Goal: Task Accomplishment & Management: Use online tool/utility

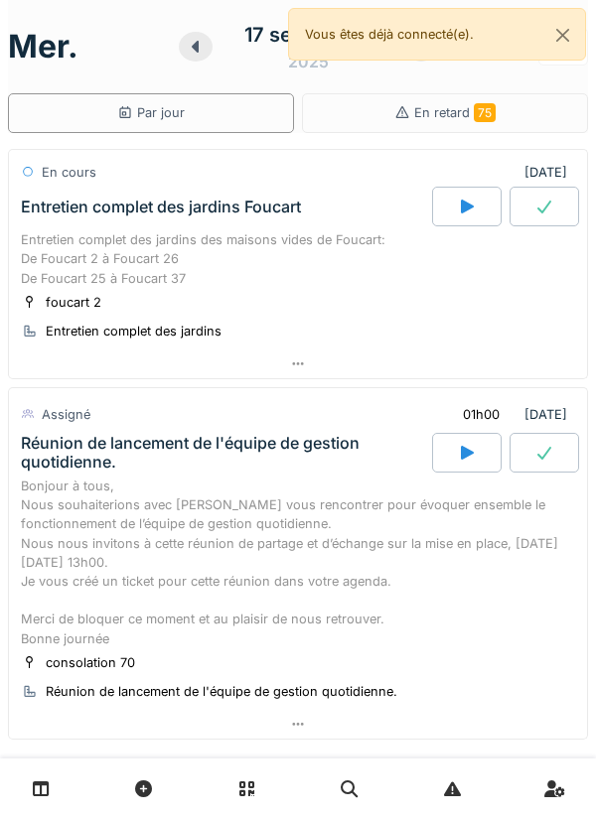
click at [63, 785] on link at bounding box center [41, 788] width 51 height 47
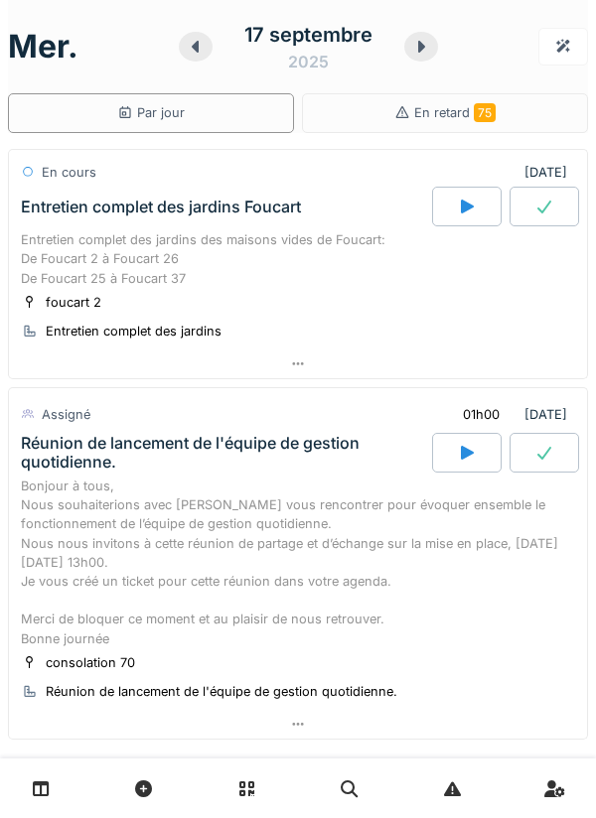
scroll to position [150, 0]
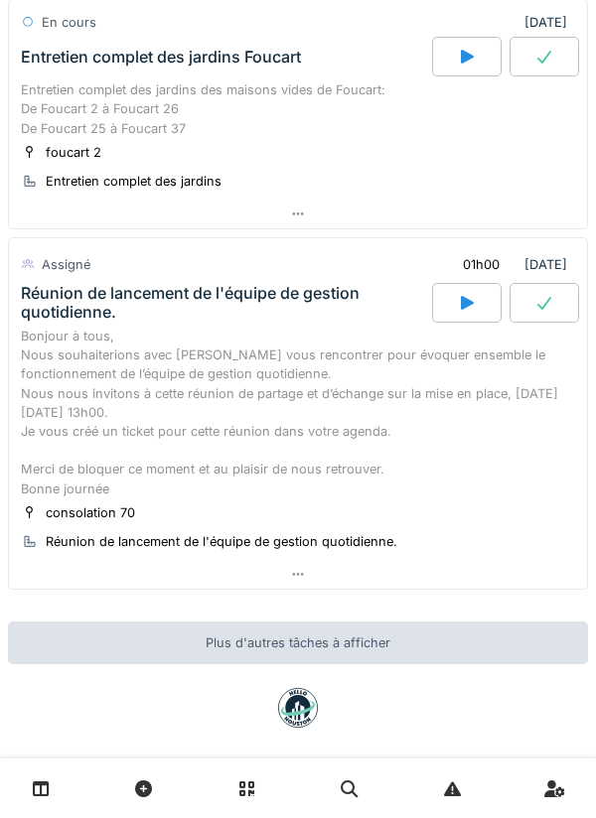
click at [304, 579] on icon at bounding box center [298, 574] width 16 height 13
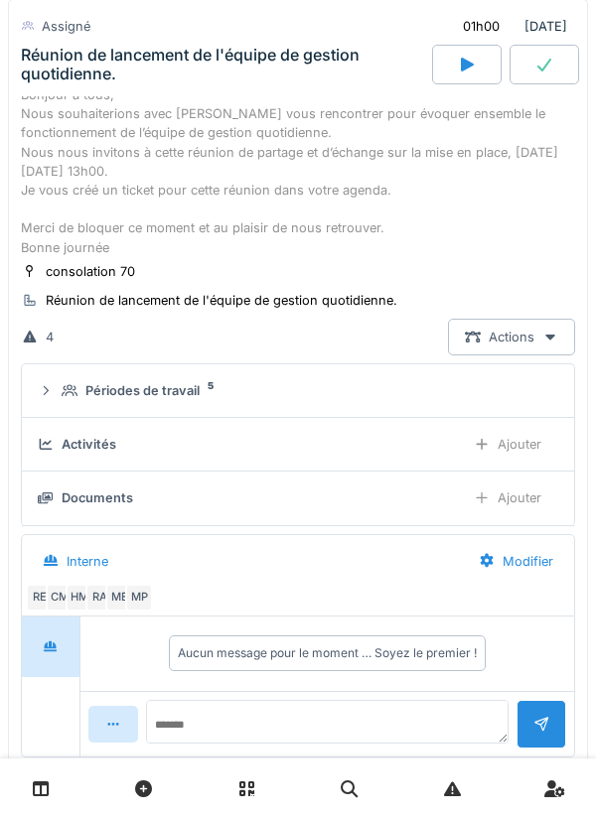
scroll to position [406, 0]
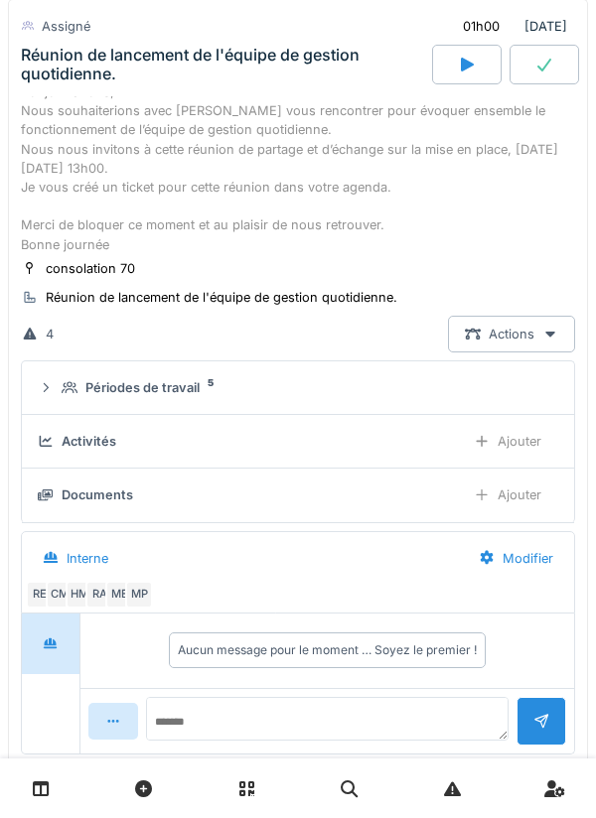
click at [72, 89] on div "Assigné 01h00 [DATE] [GEOGRAPHIC_DATA] de lancement de l'équipe de gestion quot…" at bounding box center [298, 47] width 580 height 97
click at [163, 75] on div "Réunion de lancement de l'équipe de gestion quotidienne." at bounding box center [224, 65] width 407 height 38
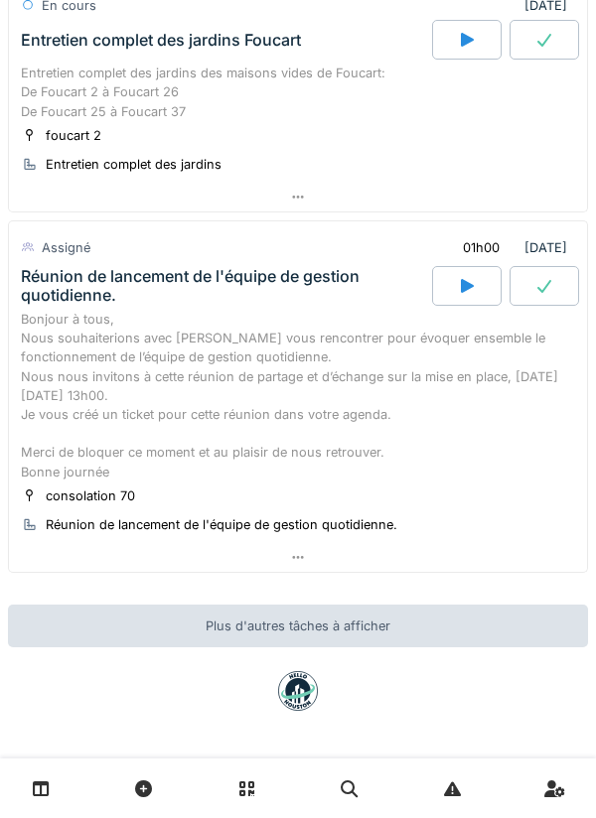
scroll to position [167, 0]
click at [148, 291] on div "Réunion de lancement de l'équipe de gestion quotidienne." at bounding box center [224, 286] width 407 height 38
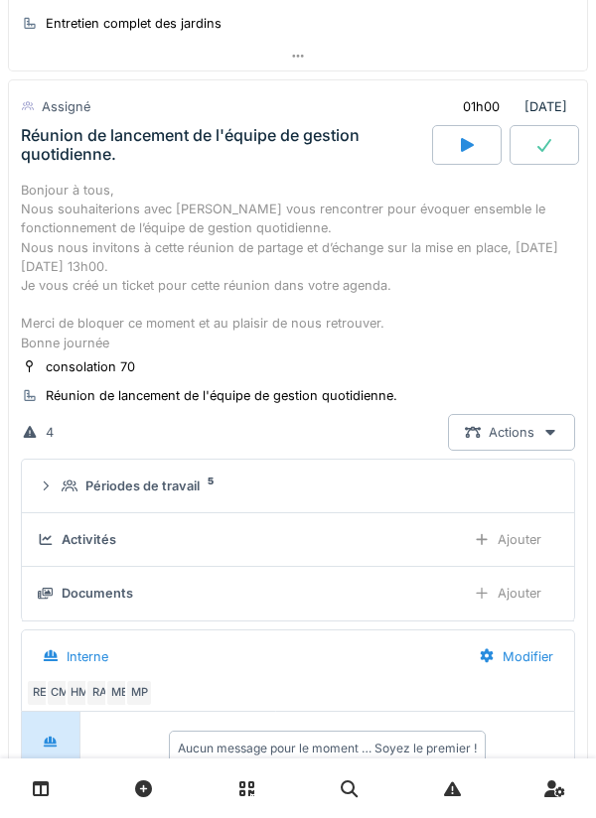
scroll to position [0, 0]
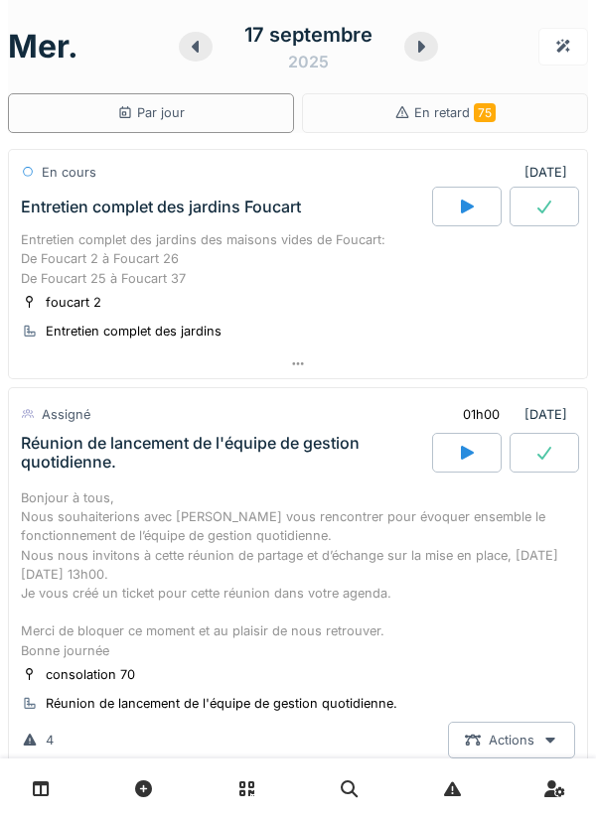
click at [473, 222] on div at bounding box center [466, 207] width 69 height 40
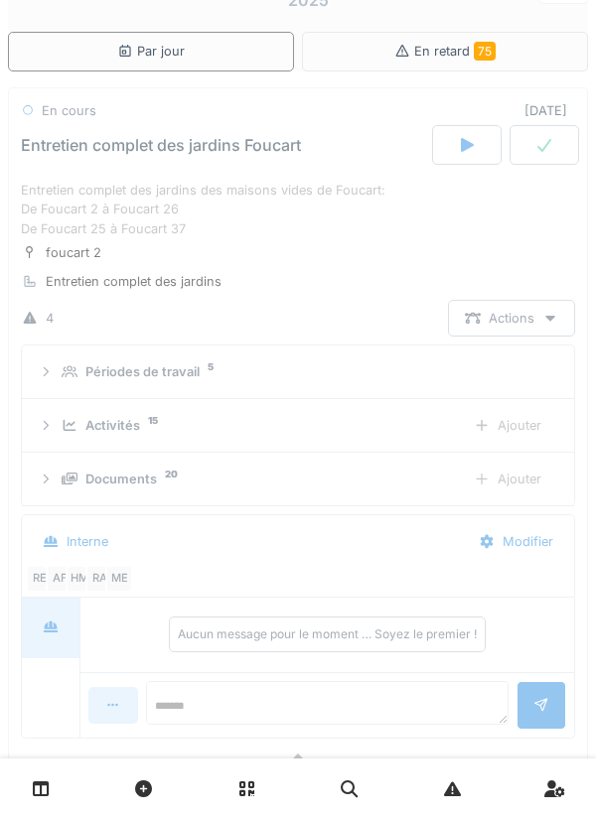
scroll to position [69, 0]
